Goal: Transaction & Acquisition: Purchase product/service

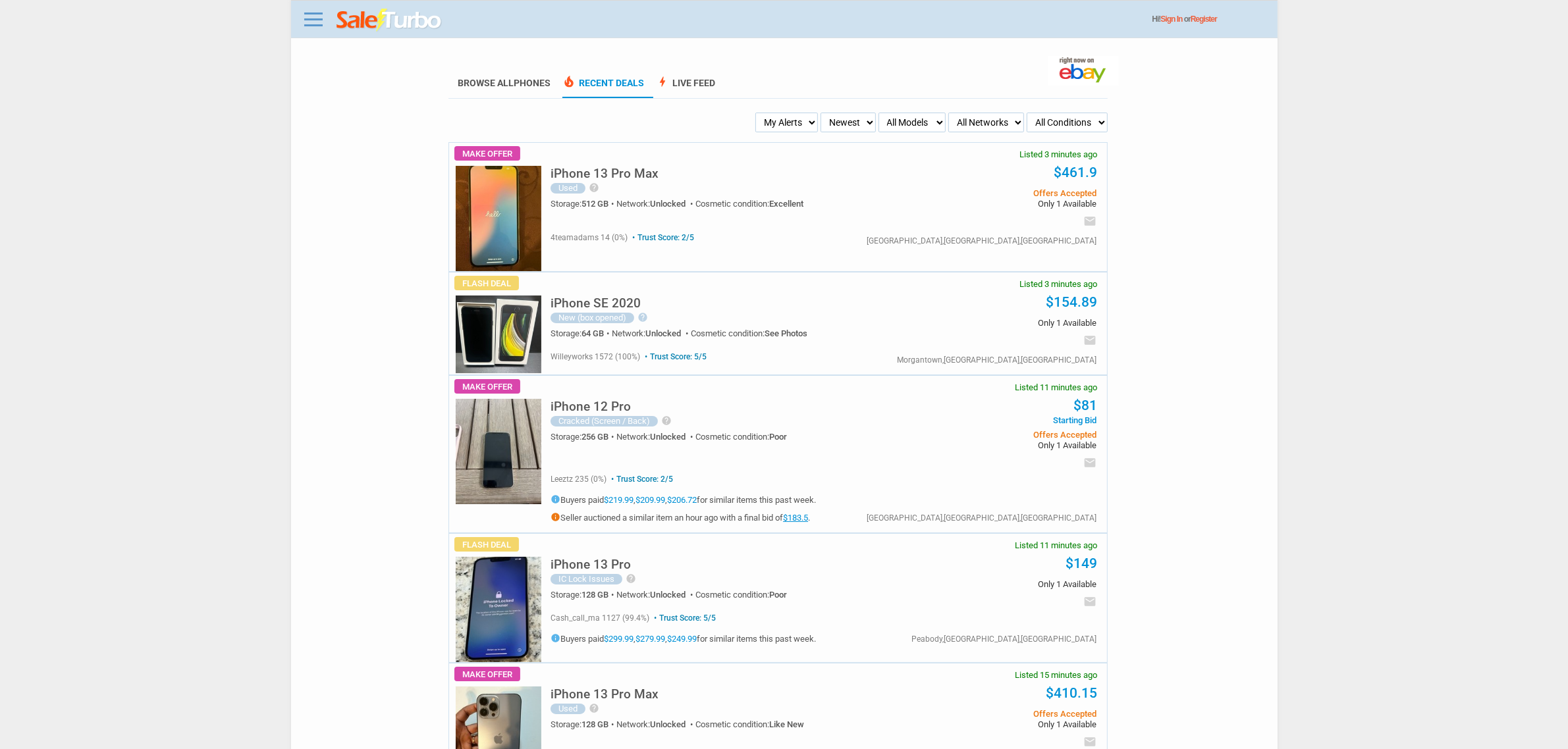
click at [480, 209] on img at bounding box center [499, 218] width 86 height 105
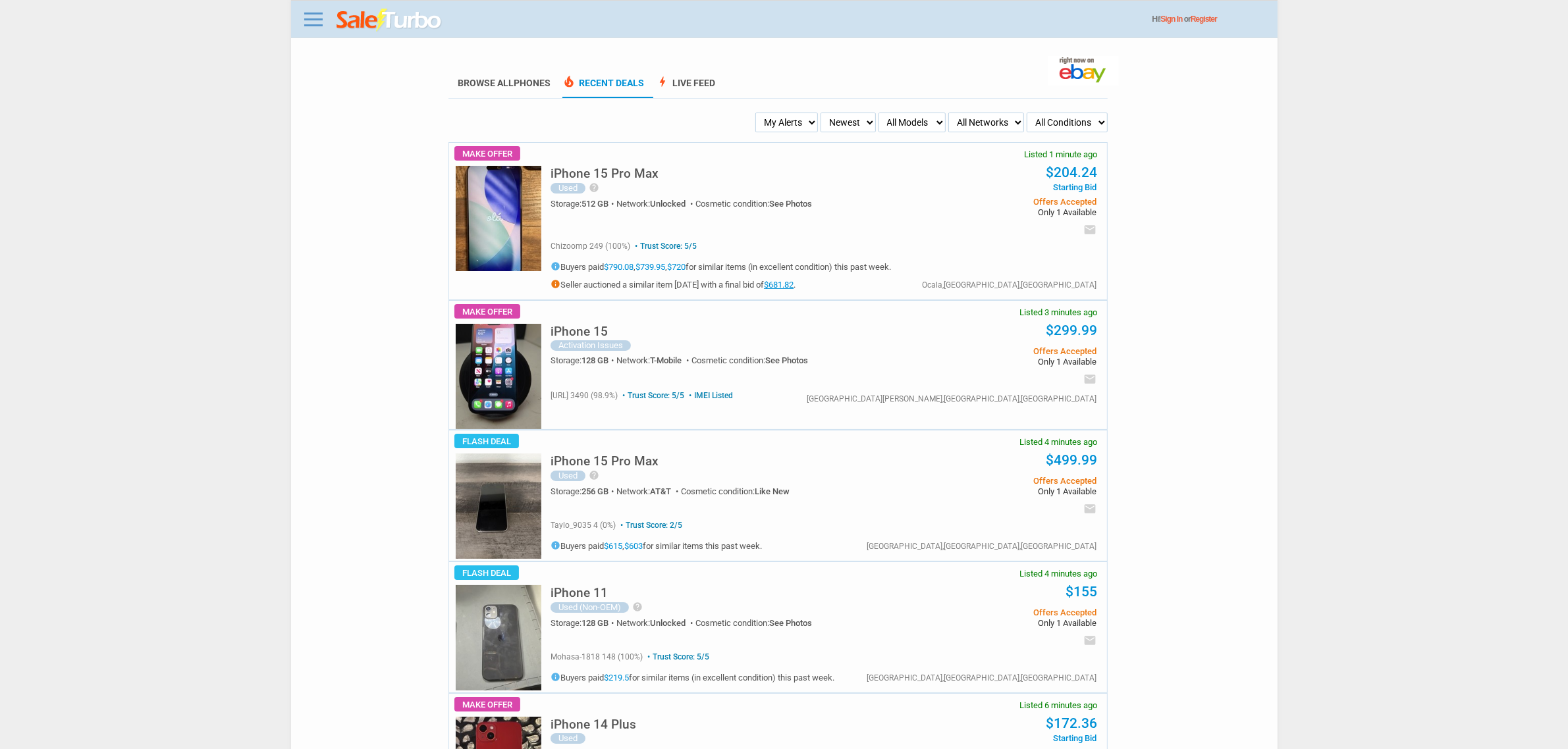
click at [651, 172] on h5 "iPhone 15 Pro Max" at bounding box center [605, 174] width 108 height 13
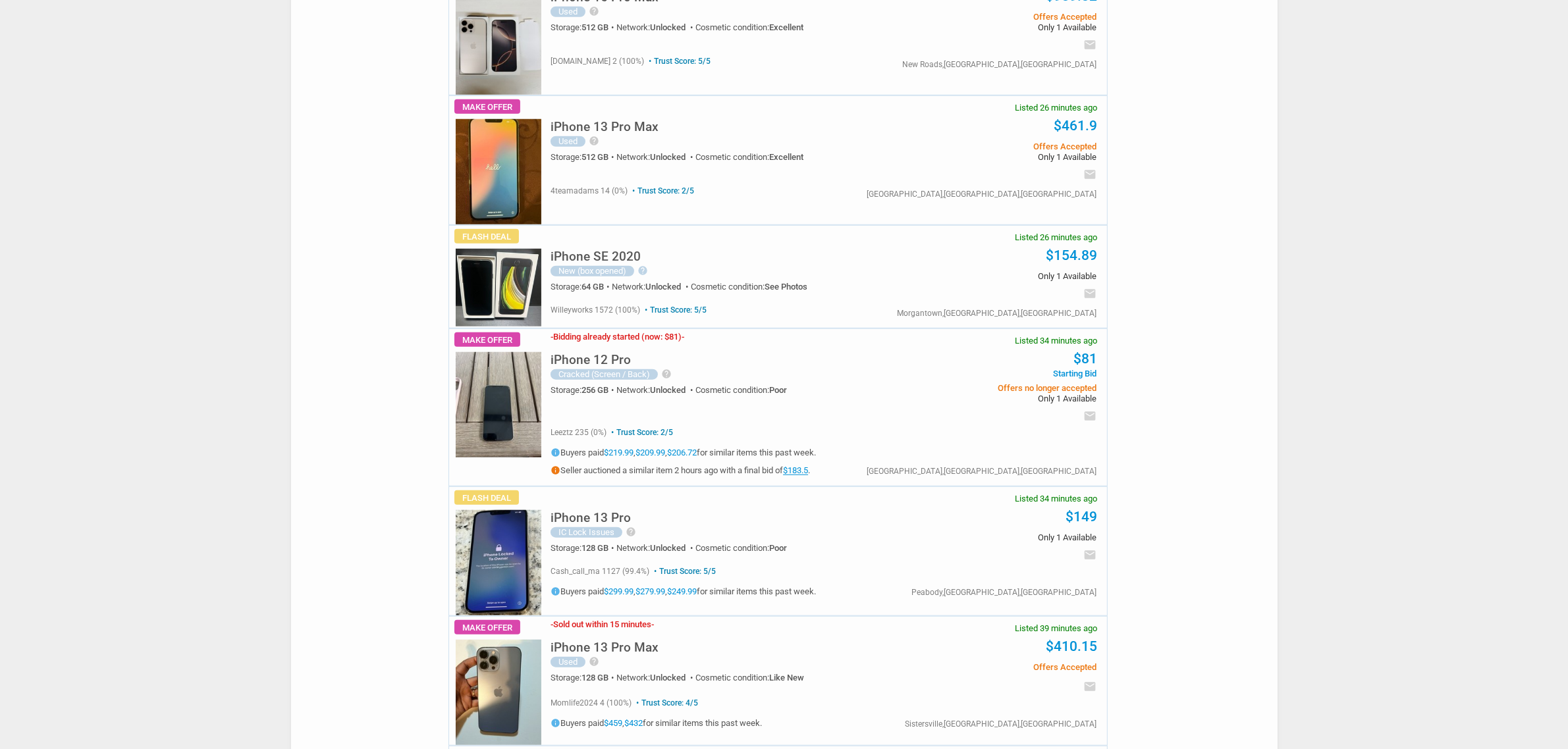
scroll to position [1811, 0]
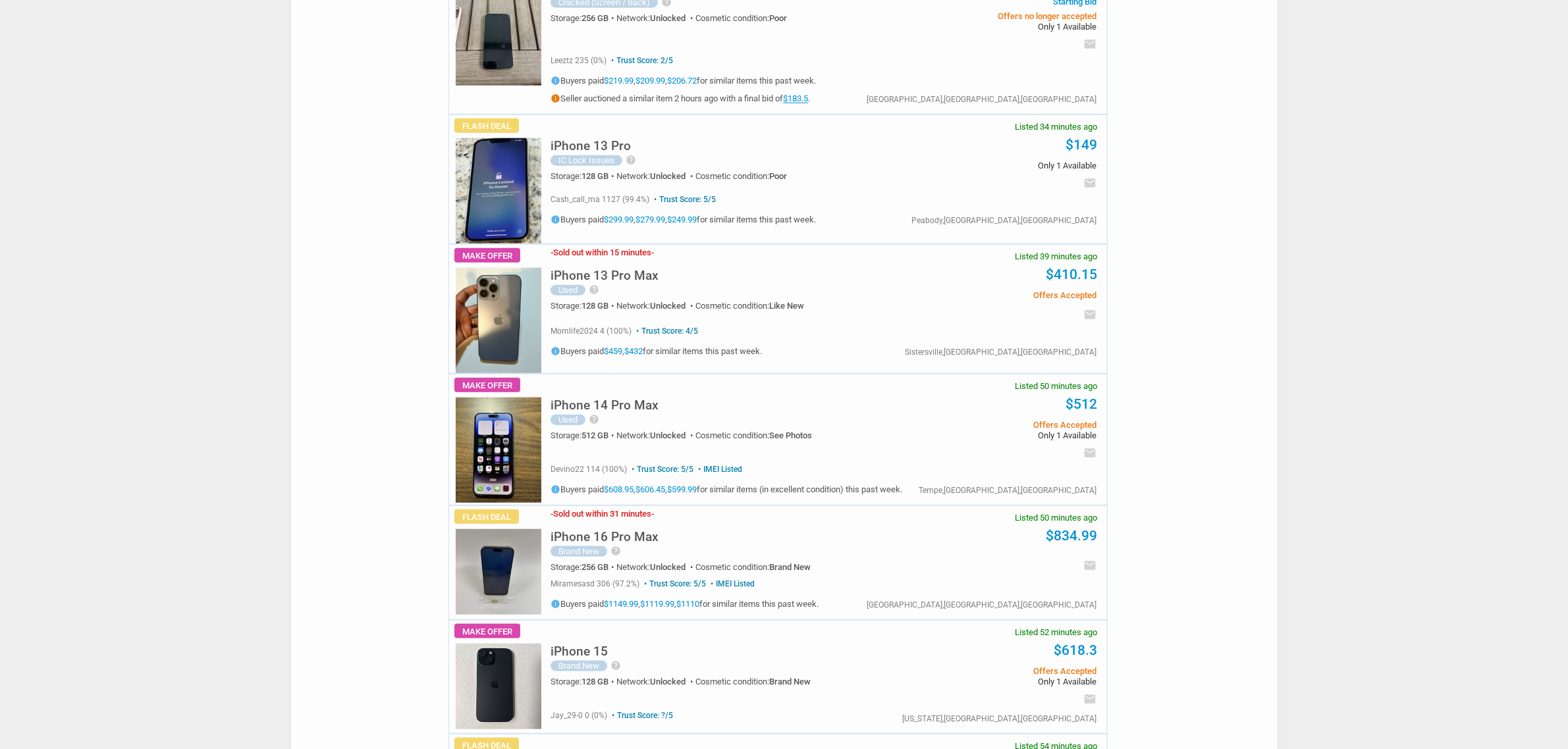
drag, startPoint x: 610, startPoint y: 312, endPoint x: 598, endPoint y: 358, distance: 47.5
drag, startPoint x: 598, startPoint y: 358, endPoint x: 538, endPoint y: 563, distance: 213.6
click at [538, 563] on div "- Sold out within 31 minutes - iPhone 16 Pro Max Brand New help Warranty? No UP…" at bounding box center [821, 563] width 573 height 114
click at [458, 574] on img at bounding box center [499, 571] width 86 height 86
